Goal: Check status: Verify the current state of an ongoing process or item

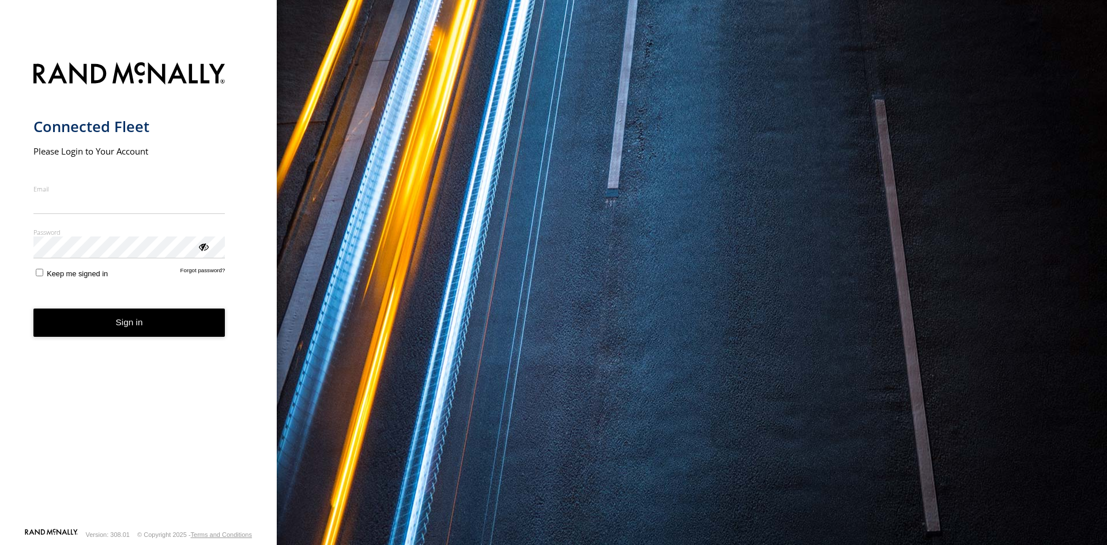
type input "**********"
click at [131, 334] on button "Sign in" at bounding box center [129, 323] width 192 height 28
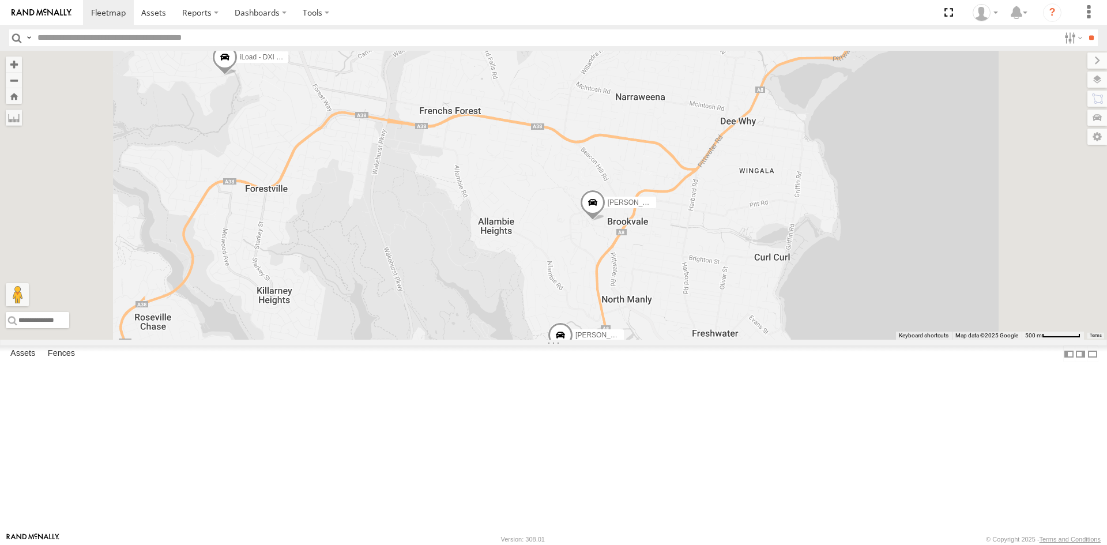
drag, startPoint x: 615, startPoint y: 306, endPoint x: 611, endPoint y: 368, distance: 62.4
click at [611, 340] on div "[PERSON_NAME] - FBU 10A [PERSON_NAME] - EJV 51E [PERSON_NAME] - EJV 51C [PERSON…" at bounding box center [553, 195] width 1107 height 289
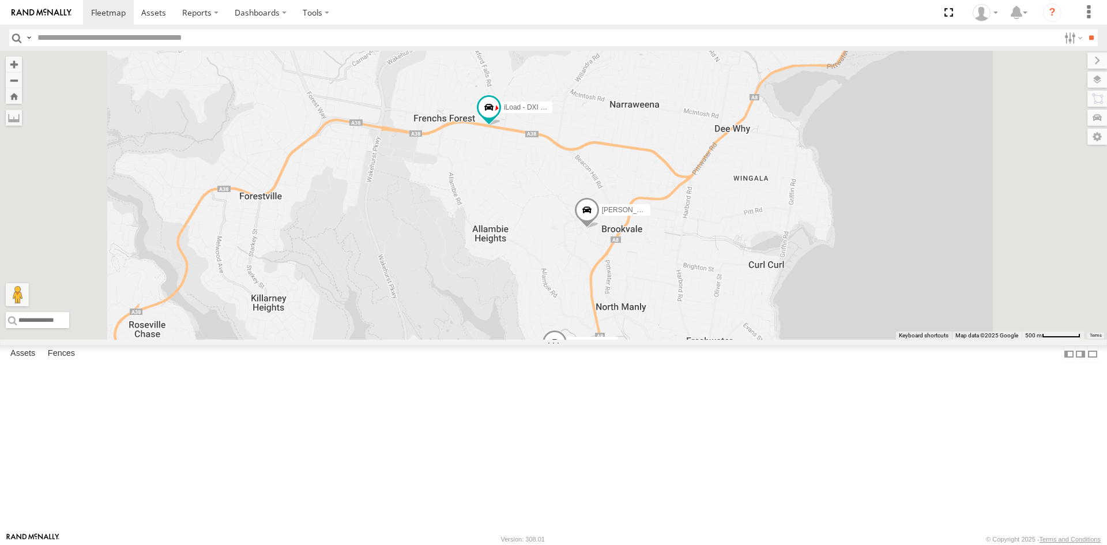
drag, startPoint x: 690, startPoint y: 407, endPoint x: 686, endPoint y: 354, distance: 53.3
click at [686, 340] on div "[PERSON_NAME] - FBU 10A [PERSON_NAME] - EJV 51E iLoad - DXI 65K" at bounding box center [553, 195] width 1107 height 289
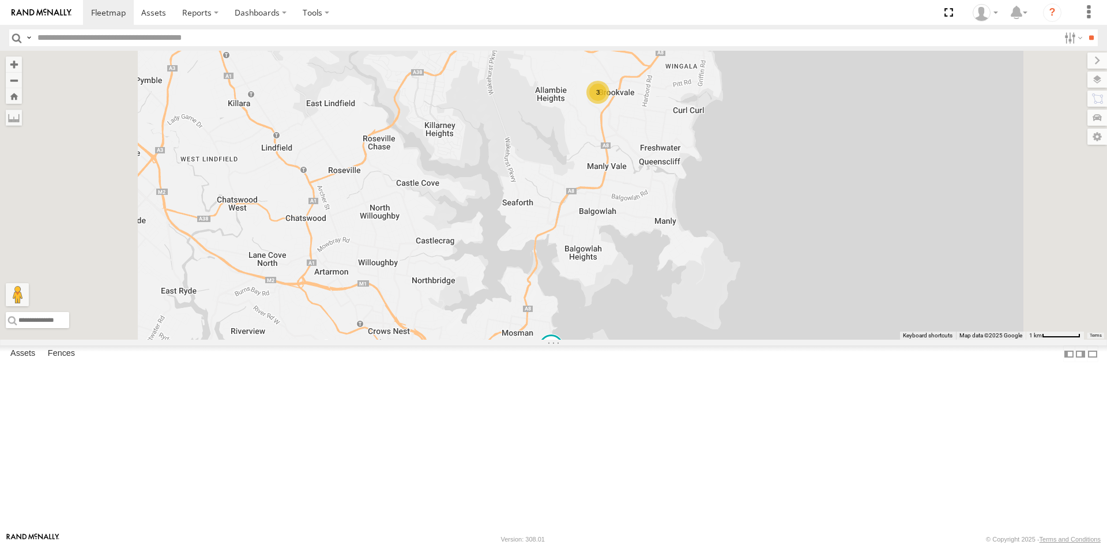
drag, startPoint x: 616, startPoint y: 378, endPoint x: 616, endPoint y: 236, distance: 141.3
click at [616, 236] on div "[PERSON_NAME] - EJV 51C [PERSON_NAME] 51D 3" at bounding box center [553, 195] width 1107 height 289
